Goal: Task Accomplishment & Management: Complete application form

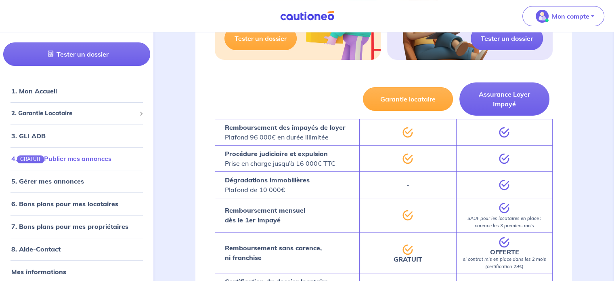
scroll to position [18, 0]
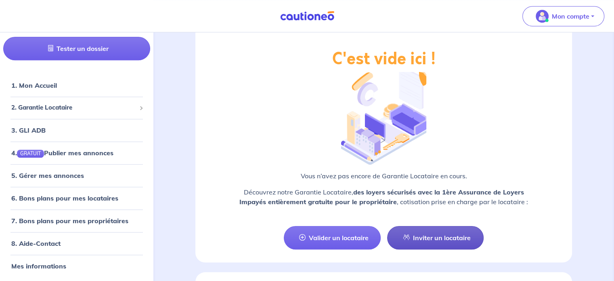
click at [440, 238] on link "Inviter un locataire" at bounding box center [435, 237] width 97 height 23
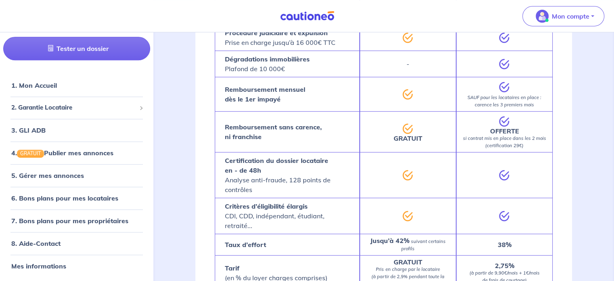
select select "FR"
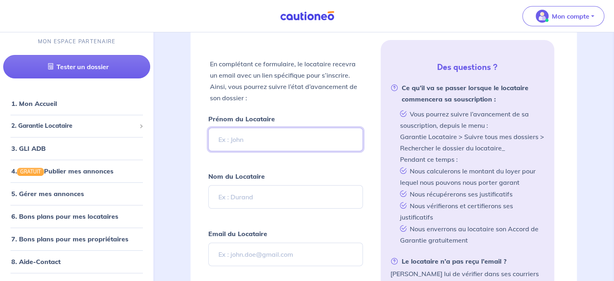
scroll to position [163, 0]
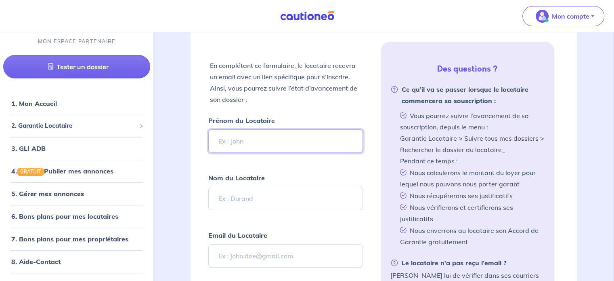
click at [264, 148] on input "Prénom du Locataire" at bounding box center [285, 140] width 154 height 23
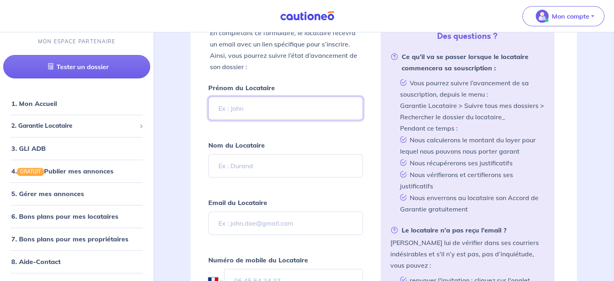
scroll to position [244, 0]
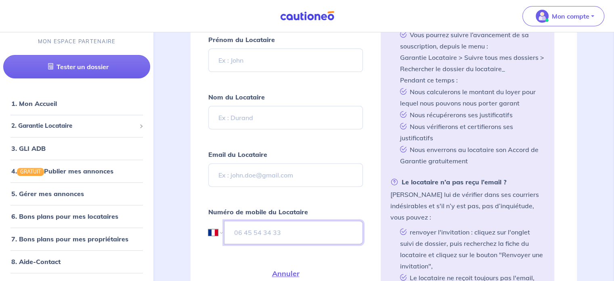
click at [247, 229] on input "tel" at bounding box center [293, 231] width 138 height 23
type input "07 84 92 85 51"
click at [253, 180] on input "Email du Locataire" at bounding box center [285, 174] width 154 height 23
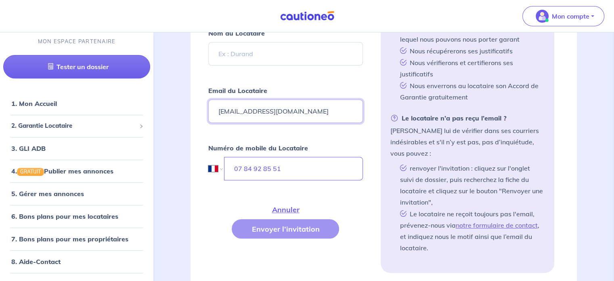
scroll to position [325, 0]
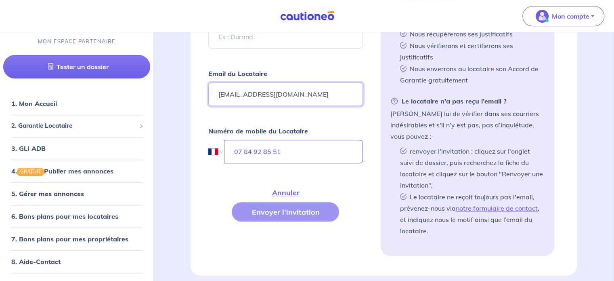
type input "[EMAIL_ADDRESS][DOMAIN_NAME]"
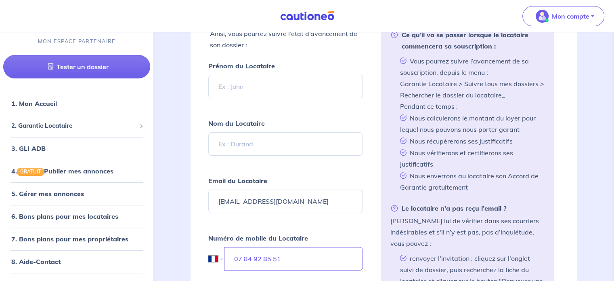
scroll to position [203, 0]
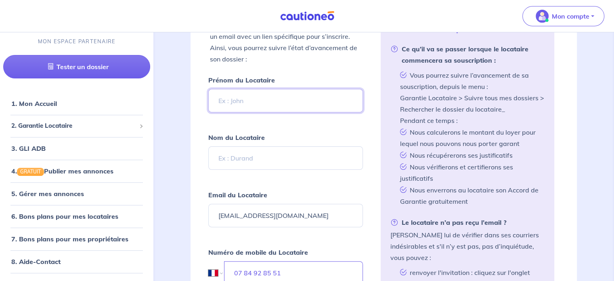
click at [234, 103] on input "Prénom du Locataire" at bounding box center [285, 100] width 154 height 23
click at [245, 102] on input "Prénom du Locataire" at bounding box center [285, 100] width 154 height 23
type input "[PERSON_NAME]"
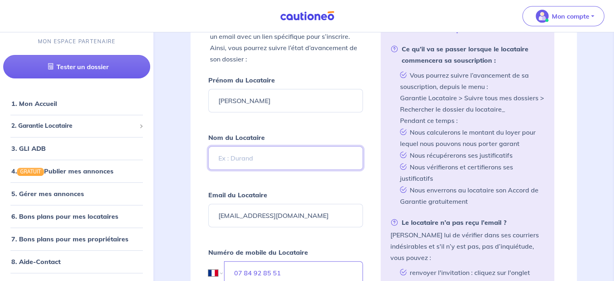
click at [255, 159] on input "Nom du Locataire" at bounding box center [285, 157] width 154 height 23
type input "durosier"
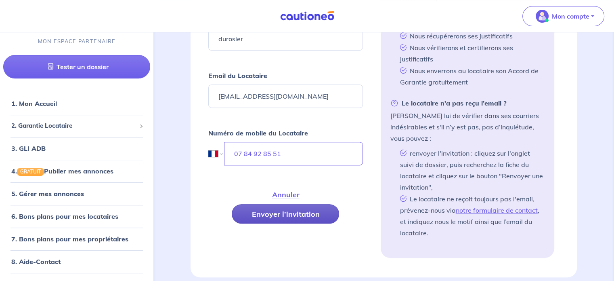
scroll to position [325, 0]
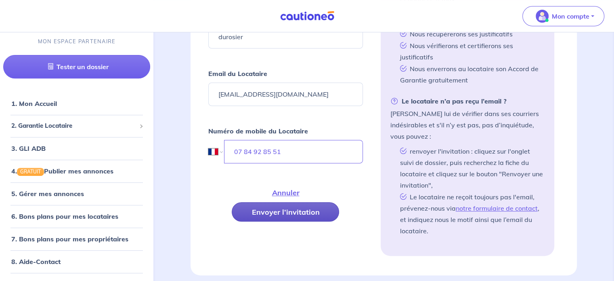
click at [266, 208] on button "Envoyer l’invitation" at bounding box center [285, 211] width 107 height 19
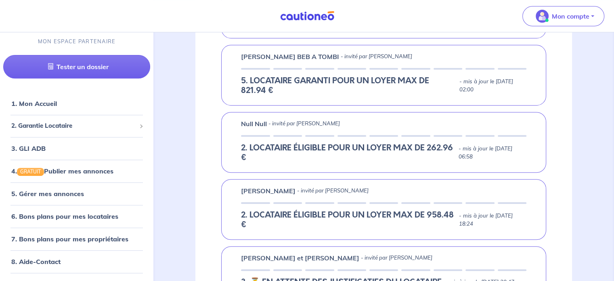
scroll to position [244, 0]
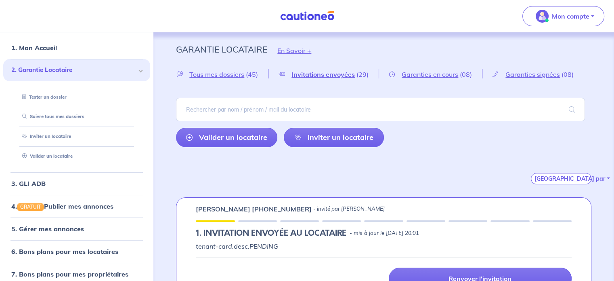
scroll to position [81, 0]
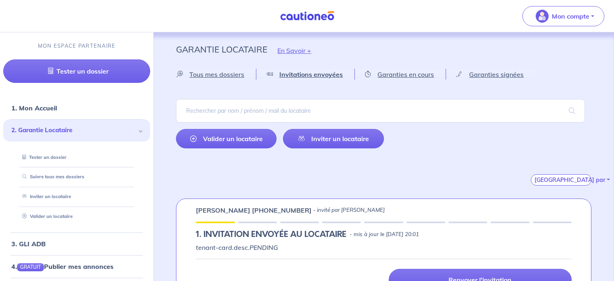
select select "FR"
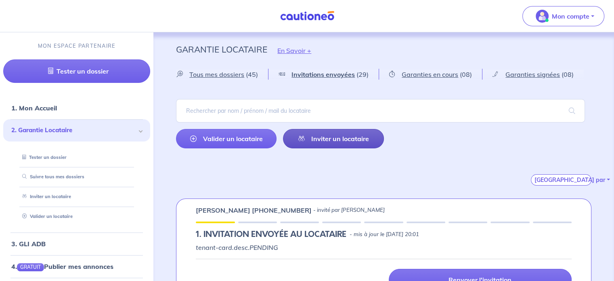
click at [318, 139] on link "Inviter un locataire" at bounding box center [333, 138] width 101 height 19
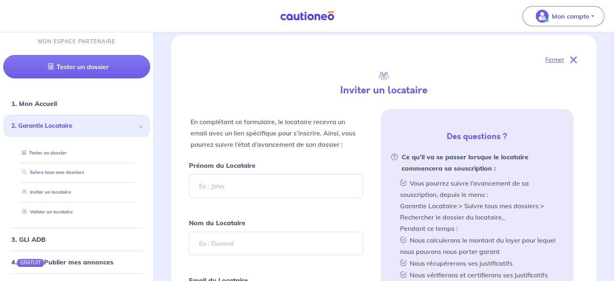
scroll to position [191, 0]
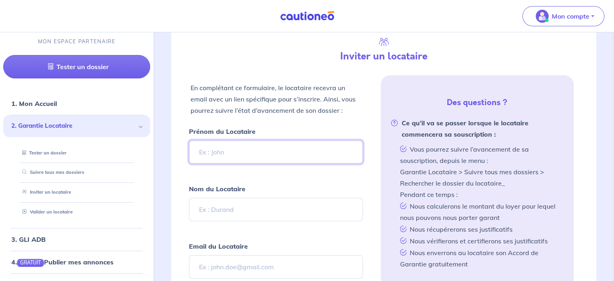
click at [224, 143] on input "Prénom du Locataire" at bounding box center [276, 151] width 174 height 23
click at [223, 141] on input "Prénom du Locataire" at bounding box center [276, 151] width 174 height 23
type input "[PERSON_NAME]"
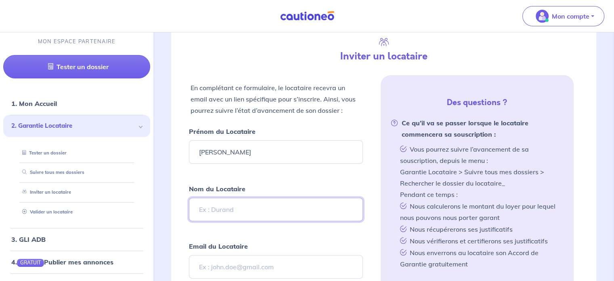
click at [213, 201] on input "Nom du Locataire" at bounding box center [276, 208] width 174 height 23
type input "durosier"
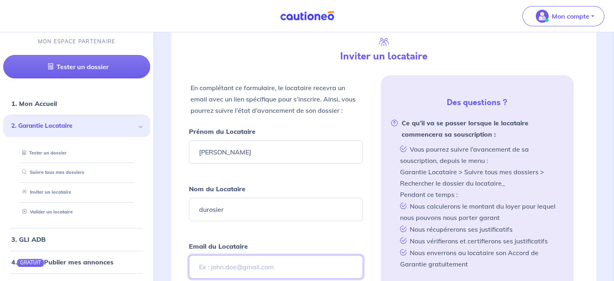
click at [210, 264] on input "Email du Locataire" at bounding box center [276, 266] width 174 height 23
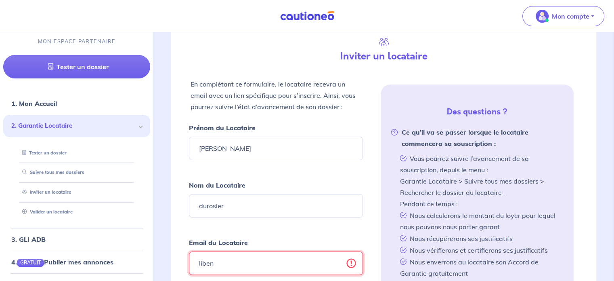
type input "[EMAIL_ADDRESS][DOMAIN_NAME]"
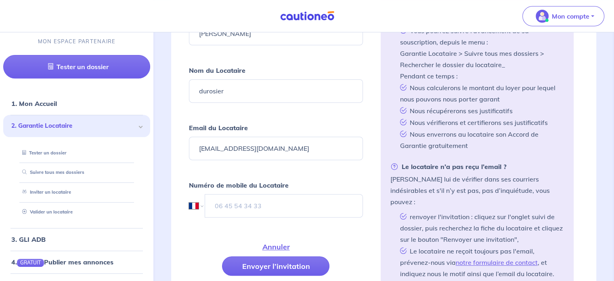
scroll to position [312, 0]
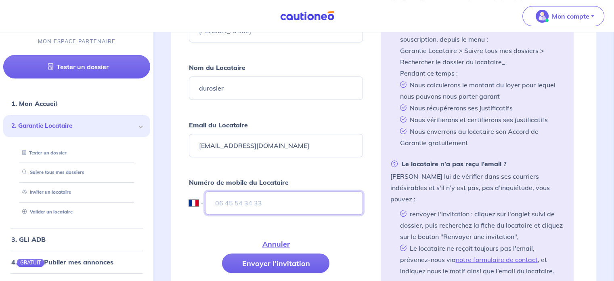
click at [215, 195] on input "tel" at bounding box center [283, 202] width 157 height 23
click at [253, 197] on input "07 84" at bounding box center [283, 202] width 157 height 23
click at [252, 198] on input "07 84" at bounding box center [283, 202] width 157 height 23
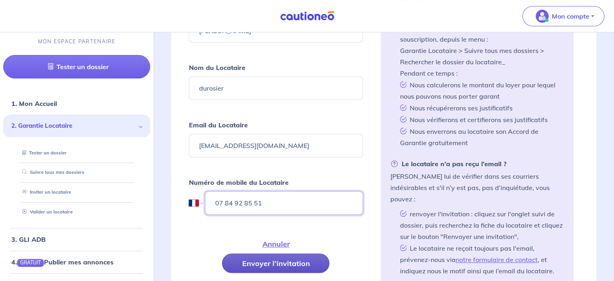
type input "07 84 92 85 51"
click at [281, 256] on button "Envoyer l’invitation" at bounding box center [275, 262] width 107 height 19
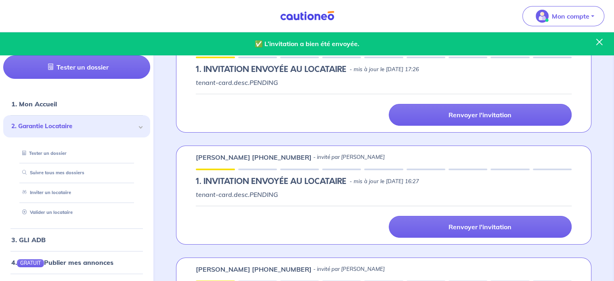
scroll to position [2536, 0]
